Goal: Find specific page/section: Find specific page/section

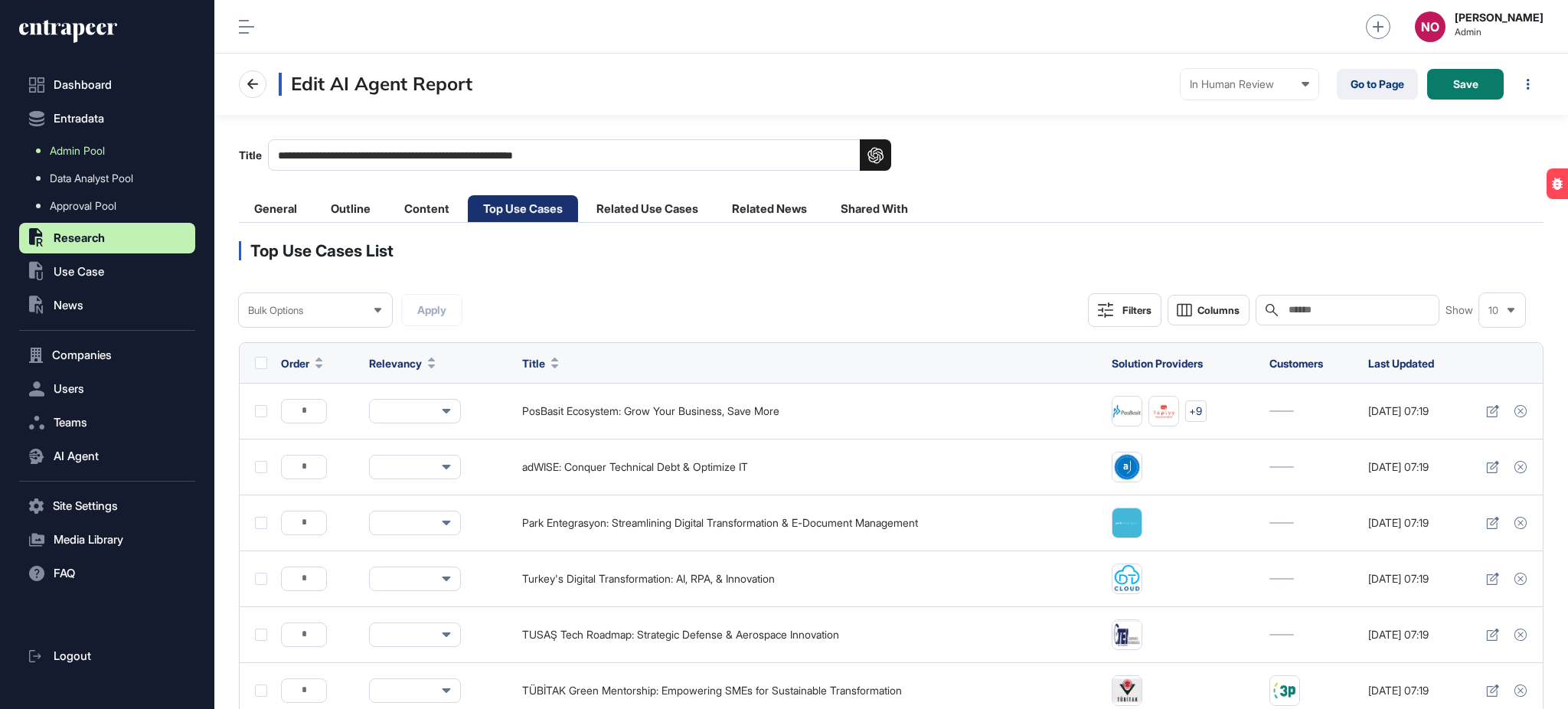
click at [96, 141] on link "Admin Pool" at bounding box center [111, 151] width 168 height 27
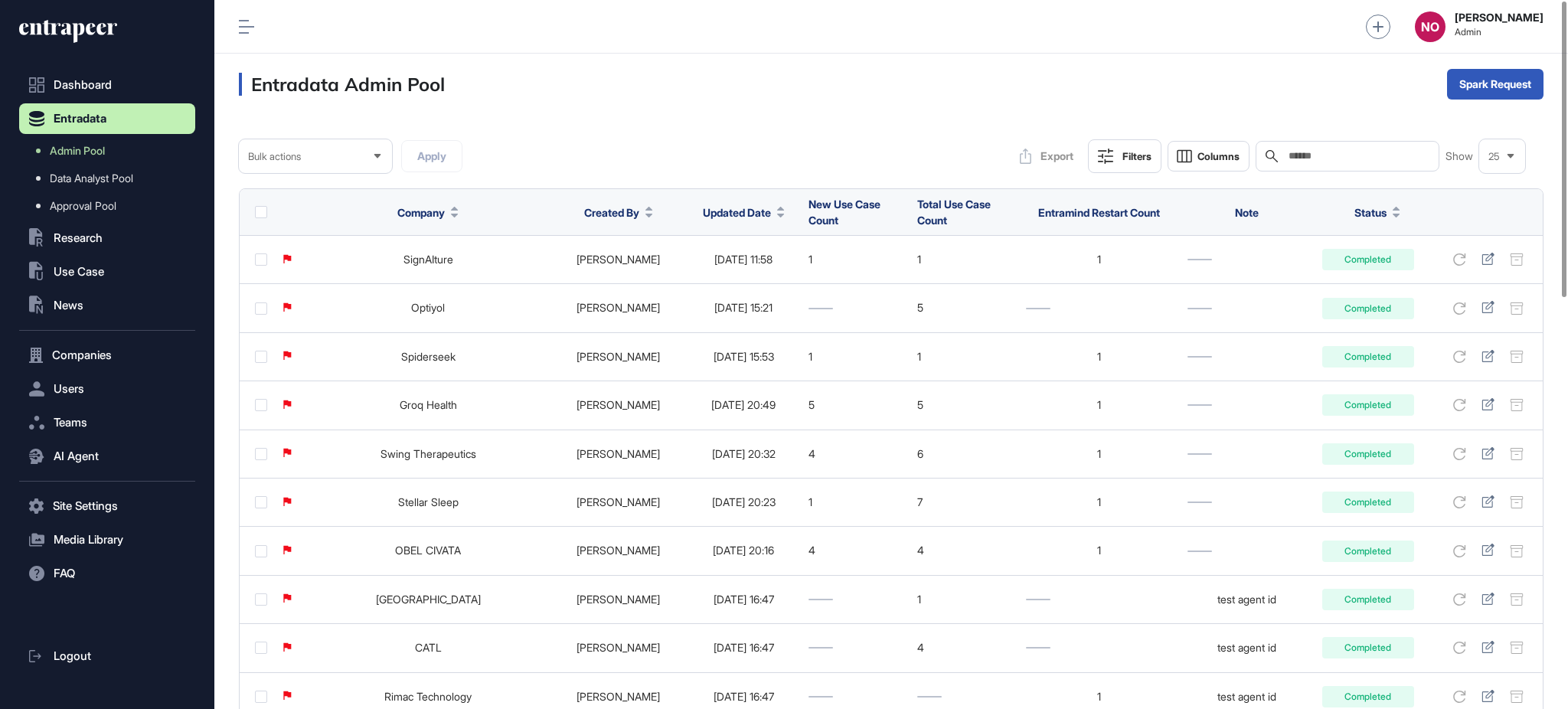
click at [777, 207] on icon at bounding box center [781, 209] width 8 height 4
click at [751, 276] on span "Sort Descending" at bounding box center [735, 276] width 62 height 13
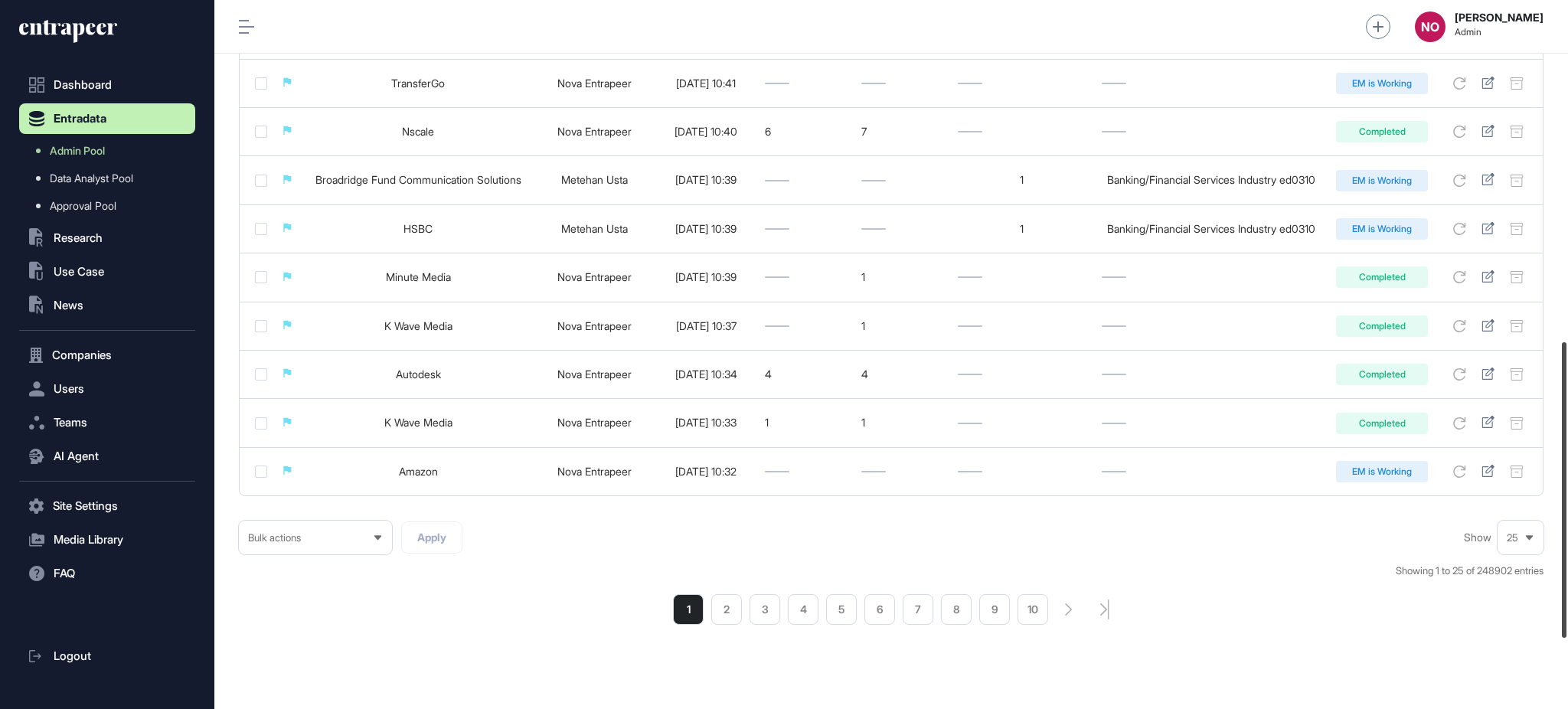
scroll to position [987, 0]
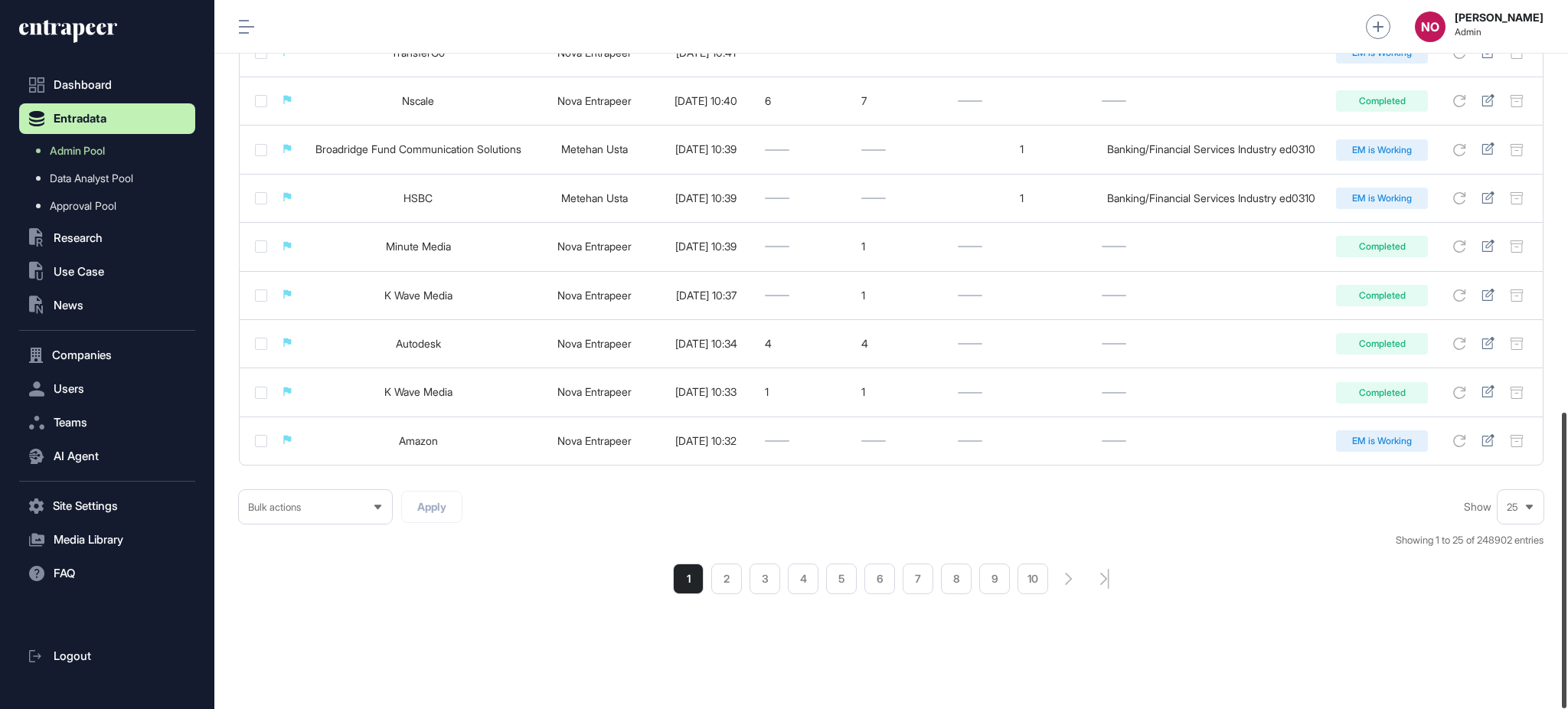
drag, startPoint x: 1566, startPoint y: 175, endPoint x: 1550, endPoint y: 590, distance: 415.3
click at [1550, 590] on div "Admin Dashboard Dashboard Profile My Content Request More Data NO Naciye Ozcan …" at bounding box center [891, 354] width 1354 height 709
click at [736, 584] on li "2" at bounding box center [726, 578] width 30 height 30
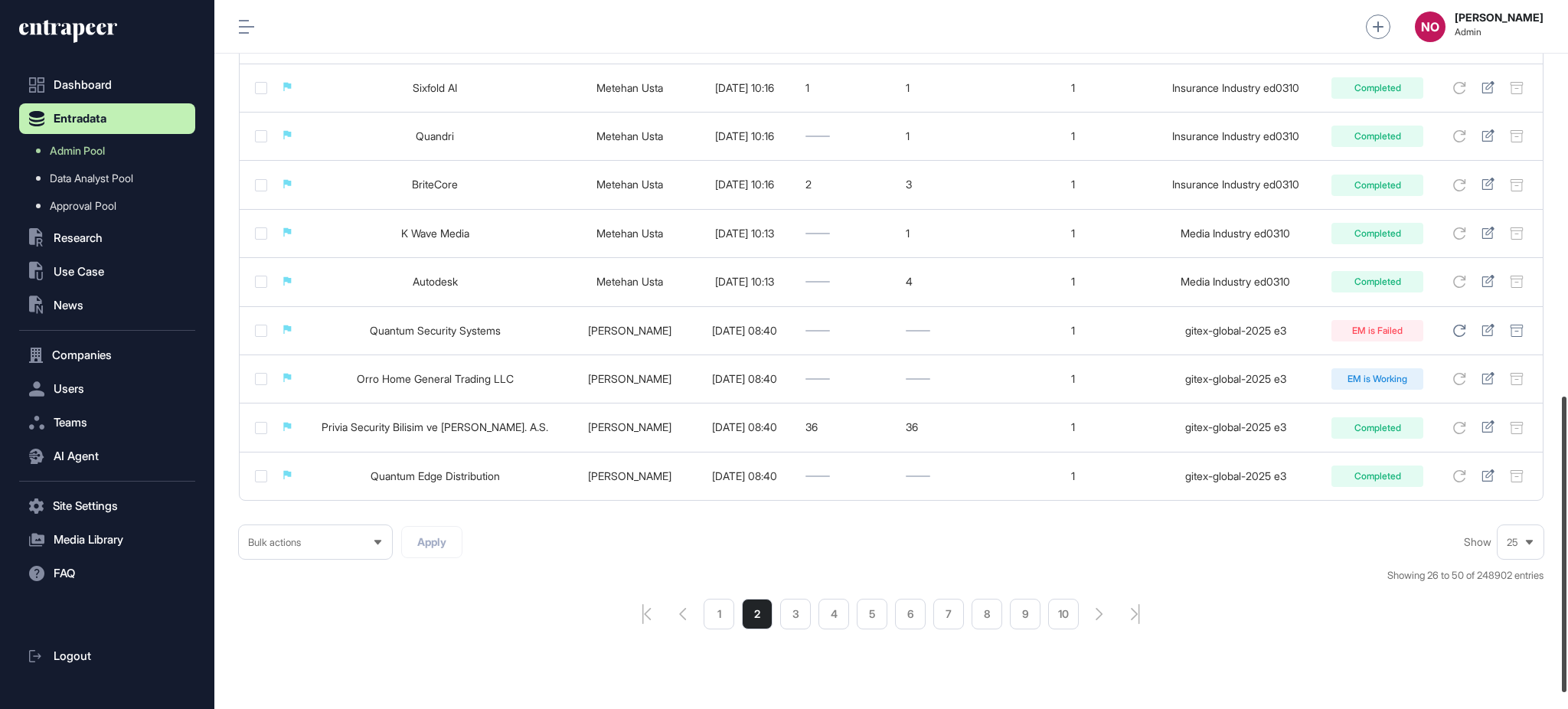
scroll to position [987, 0]
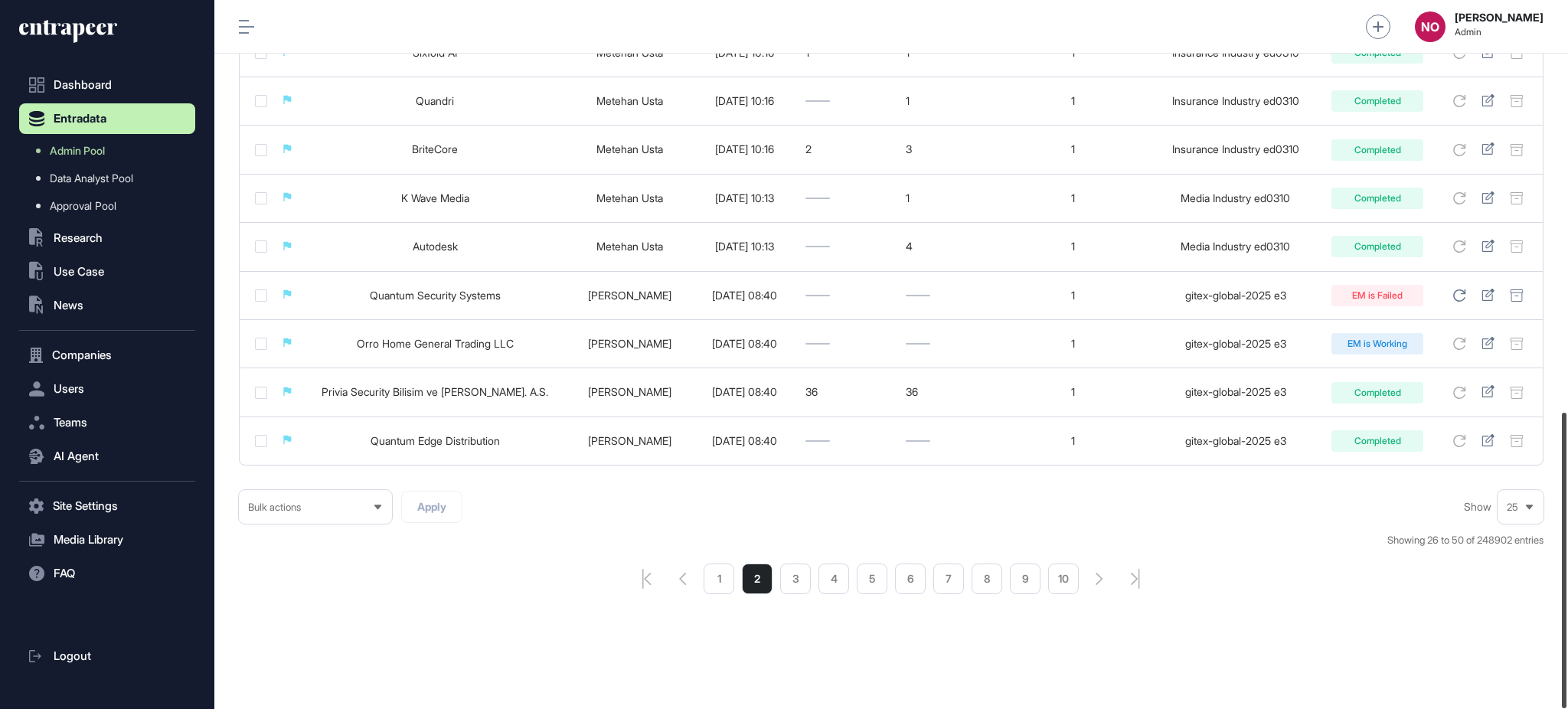
drag, startPoint x: 1566, startPoint y: 156, endPoint x: 1566, endPoint y: 581, distance: 425.0
click at [1566, 581] on div at bounding box center [1564, 560] width 5 height 296
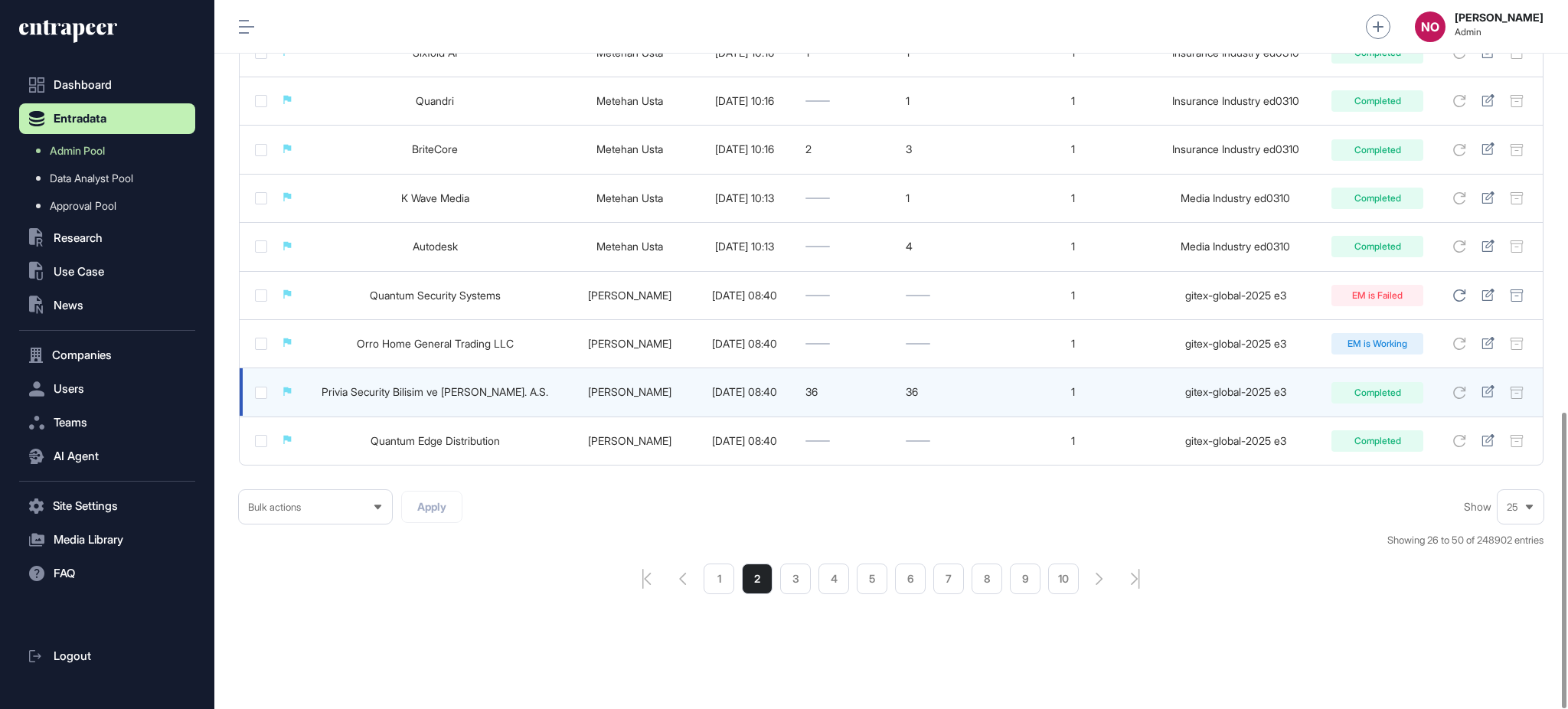
click at [1191, 390] on div "gitex-global-2025 e3" at bounding box center [1236, 392] width 162 height 13
copy tr "gitex-global-2025 e3 Completed"
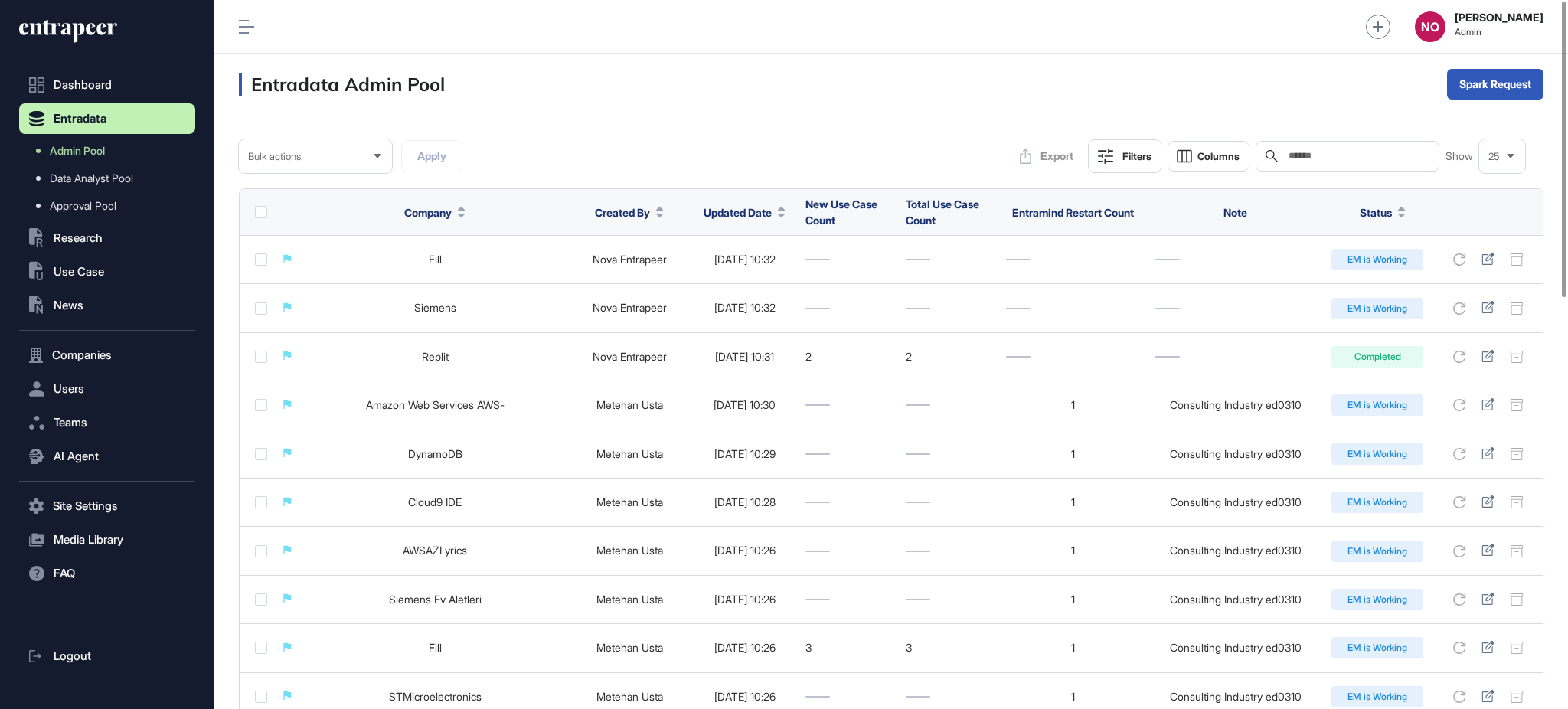
click at [1380, 153] on input "text" at bounding box center [1357, 156] width 142 height 13
paste input "**********"
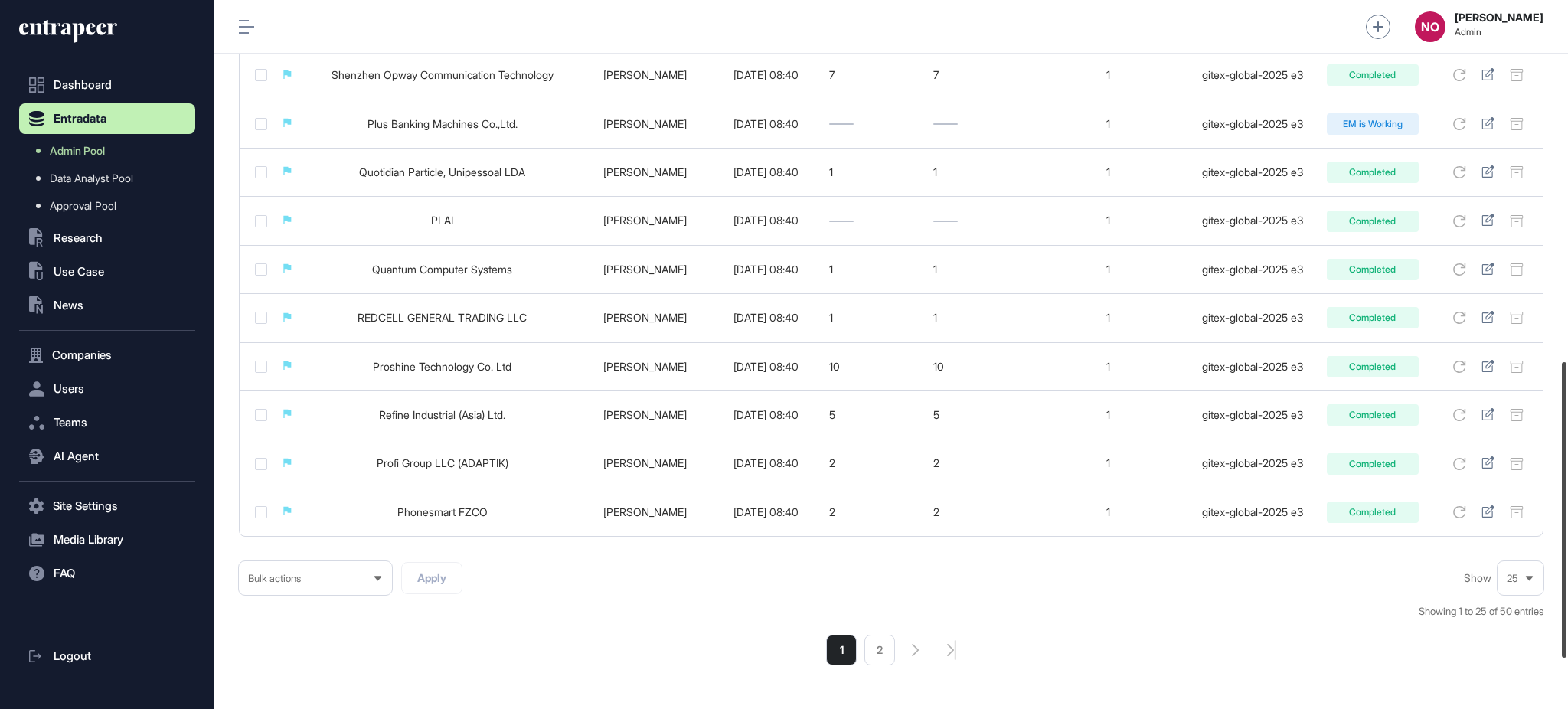
scroll to position [987, 0]
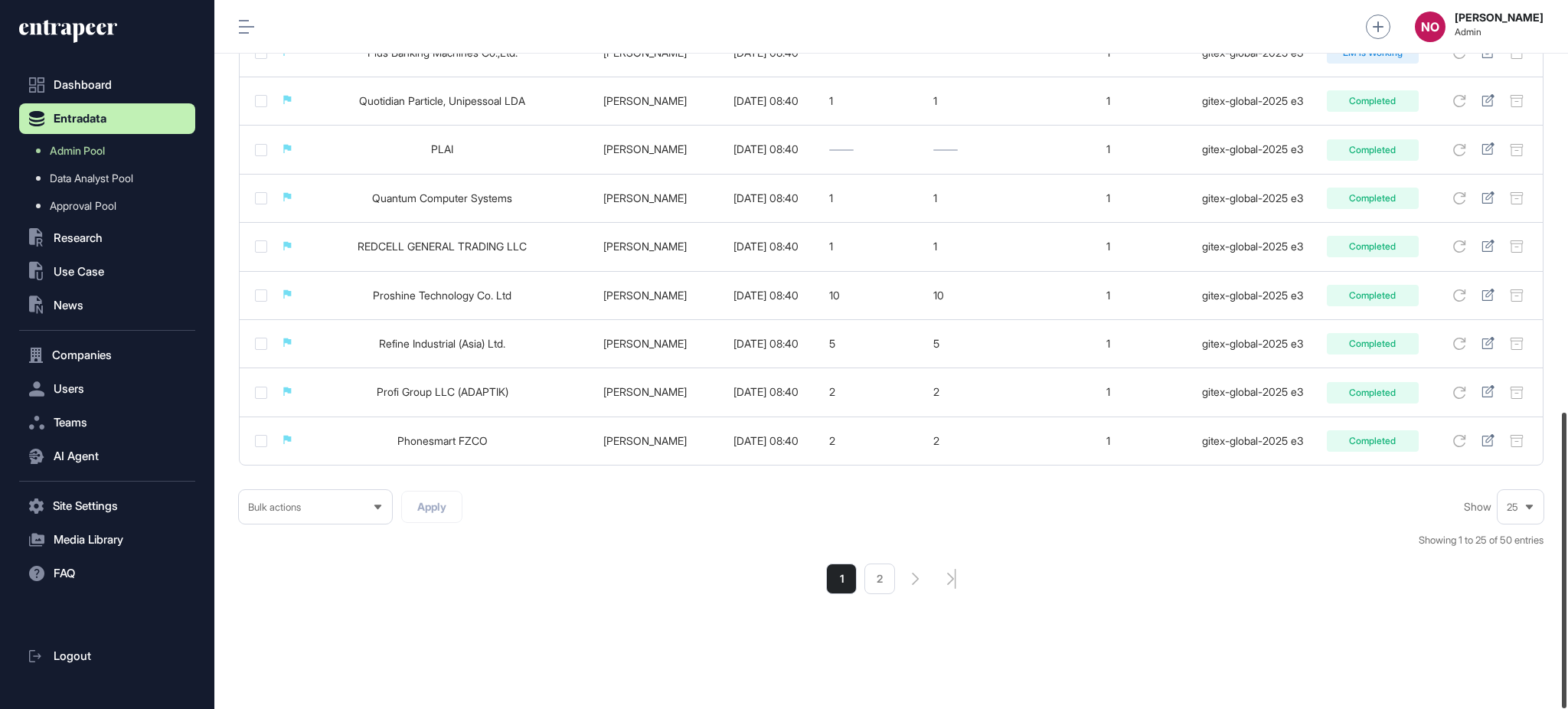
drag, startPoint x: 1566, startPoint y: 230, endPoint x: 1566, endPoint y: 672, distance: 442.0
click at [1566, 672] on div at bounding box center [1564, 560] width 5 height 296
type input "**********"
click at [883, 591] on li "2" at bounding box center [879, 578] width 30 height 30
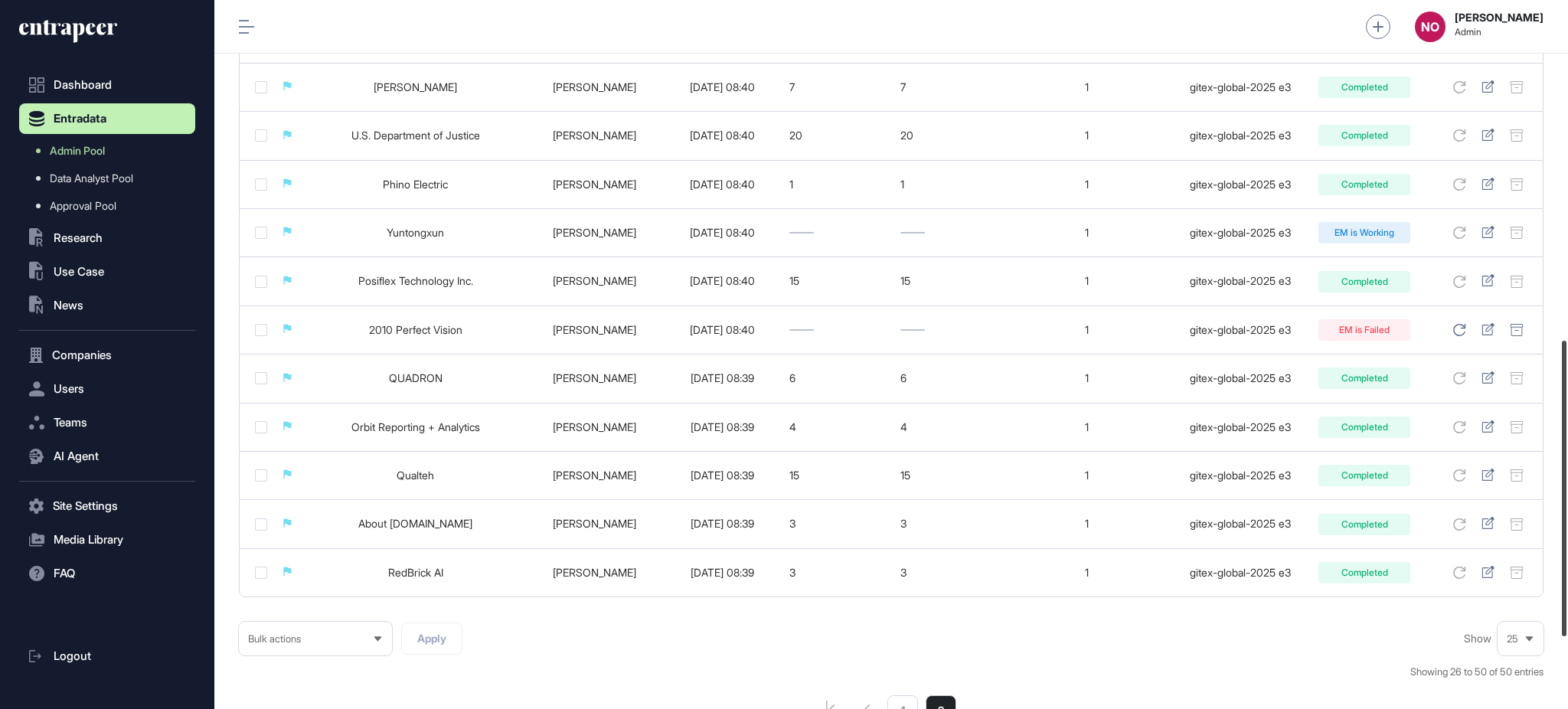
scroll to position [987, 0]
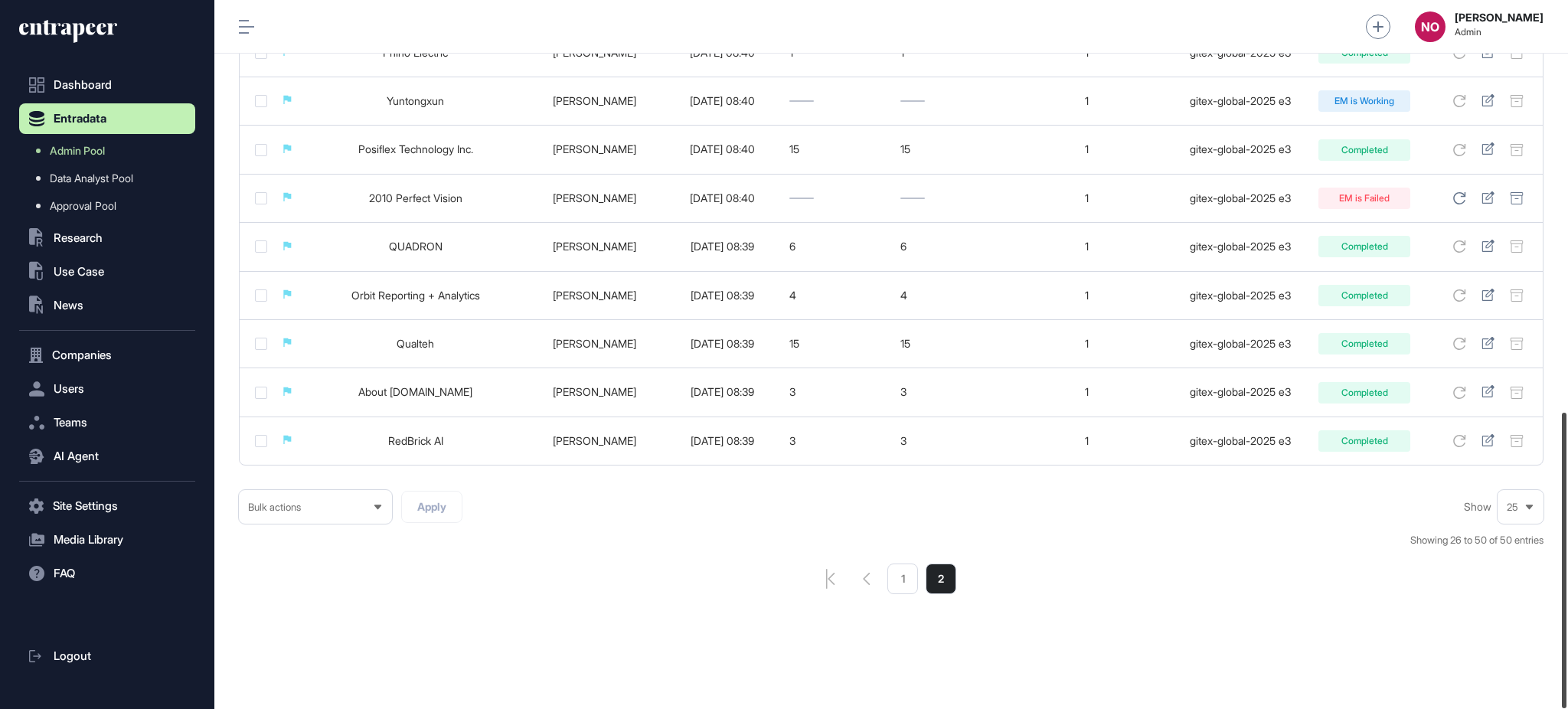
drag, startPoint x: 1566, startPoint y: 128, endPoint x: 1390, endPoint y: 514, distance: 424.2
click at [1562, 568] on div at bounding box center [1564, 560] width 5 height 296
click at [108, 138] on link "Admin Pool" at bounding box center [111, 151] width 168 height 27
